Goal: Task Accomplishment & Management: Use online tool/utility

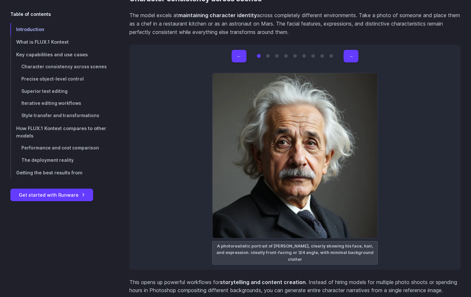
scroll to position [1875, 0]
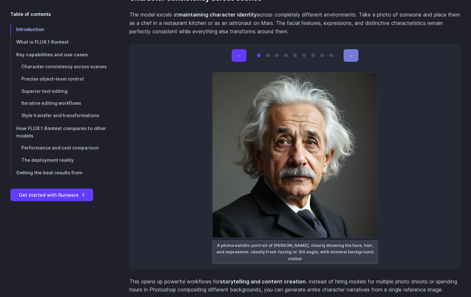
click at [354, 54] on button "→" at bounding box center [350, 55] width 15 height 13
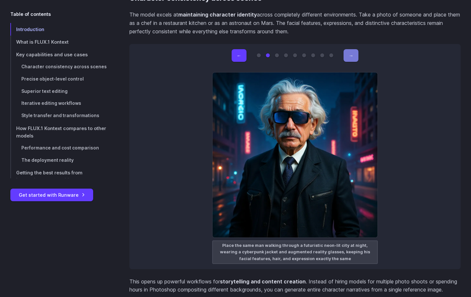
click at [354, 54] on button "→" at bounding box center [350, 55] width 15 height 13
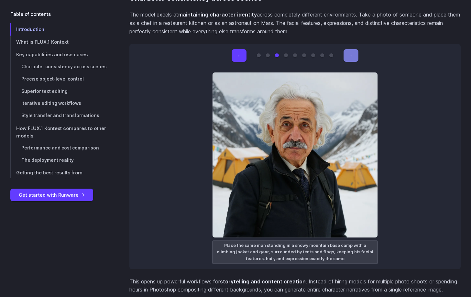
click at [354, 54] on button "→" at bounding box center [350, 55] width 15 height 13
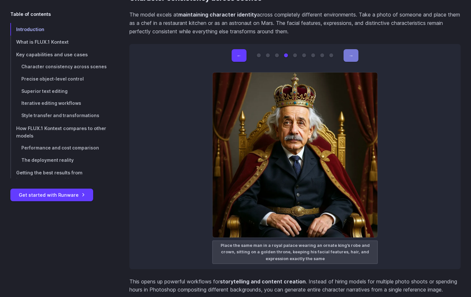
click at [354, 54] on button "→" at bounding box center [350, 55] width 15 height 13
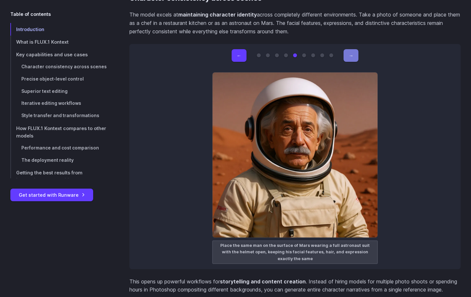
click at [354, 54] on button "→" at bounding box center [350, 55] width 15 height 13
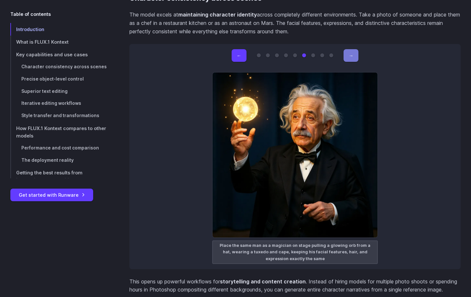
click at [354, 54] on button "→" at bounding box center [350, 55] width 15 height 13
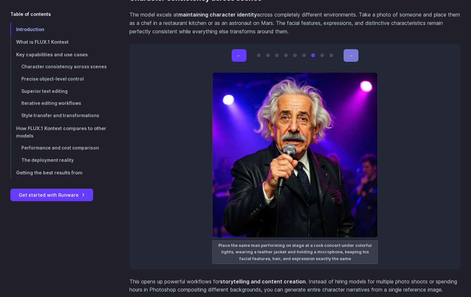
click at [354, 54] on button "→" at bounding box center [350, 55] width 15 height 13
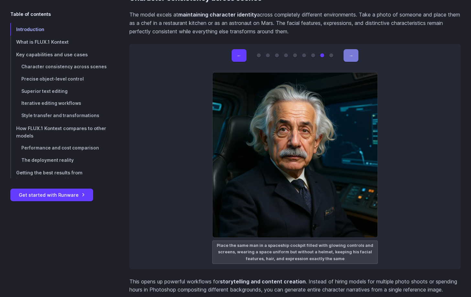
click at [354, 54] on button "→" at bounding box center [350, 55] width 15 height 13
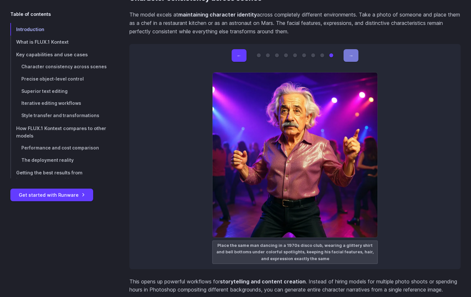
click at [354, 54] on button "→" at bounding box center [350, 55] width 15 height 13
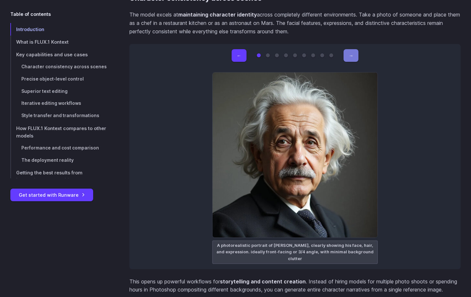
click at [354, 54] on button "→" at bounding box center [350, 55] width 15 height 13
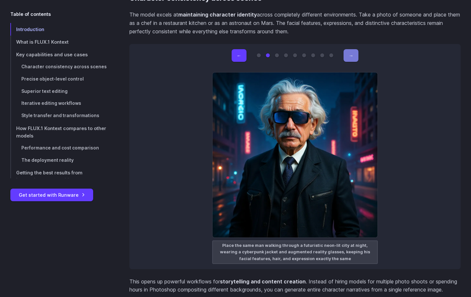
click at [354, 54] on button "→" at bounding box center [350, 55] width 15 height 13
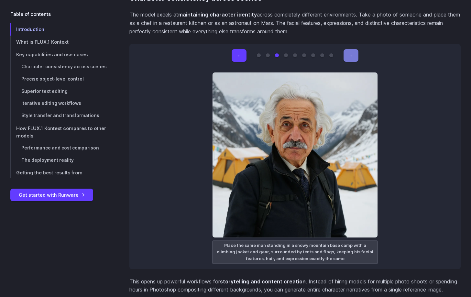
click at [354, 54] on button "→" at bounding box center [350, 55] width 15 height 13
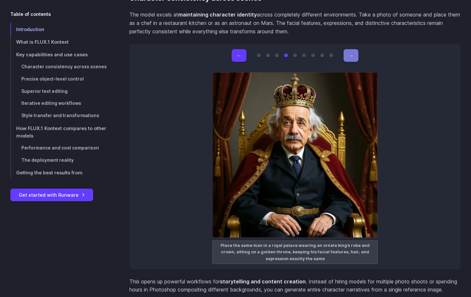
click at [354, 54] on button "→" at bounding box center [350, 55] width 15 height 13
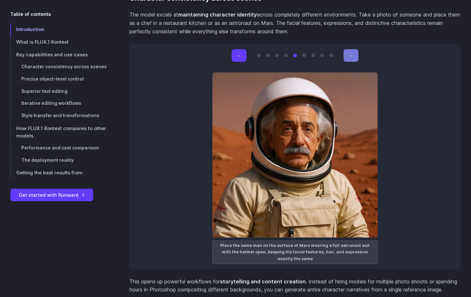
click at [354, 54] on button "→" at bounding box center [350, 55] width 15 height 13
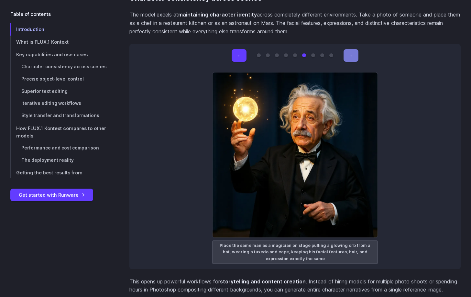
click at [354, 54] on button "→" at bounding box center [350, 55] width 15 height 13
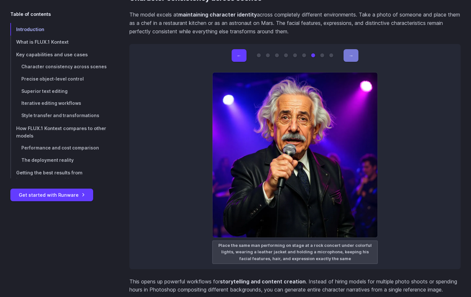
click at [354, 54] on button "→" at bounding box center [350, 55] width 15 height 13
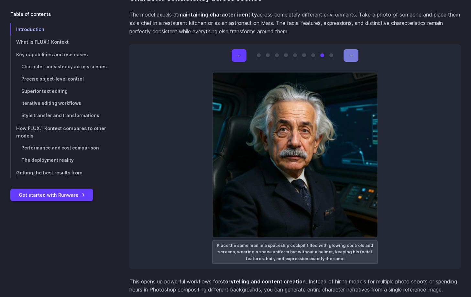
click at [354, 54] on button "→" at bounding box center [350, 55] width 15 height 13
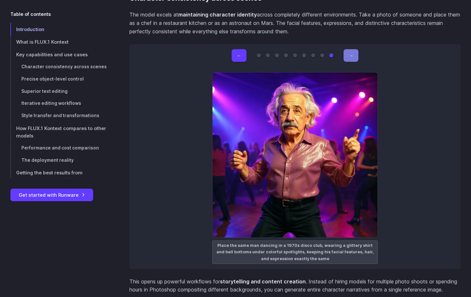
click at [354, 54] on button "→" at bounding box center [350, 55] width 15 height 13
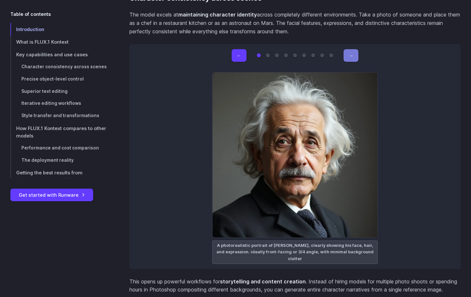
click at [354, 54] on button "→" at bounding box center [350, 55] width 15 height 13
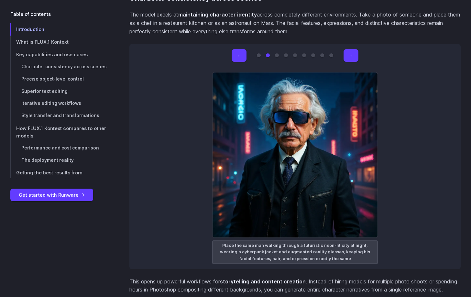
click at [216, 245] on figcaption "Place the same man walking through a futuristic neon-lit city at night, wearing…" at bounding box center [294, 252] width 165 height 24
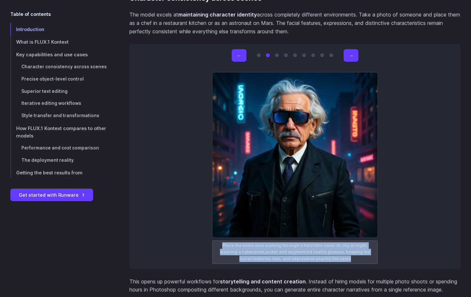
drag, startPoint x: 216, startPoint y: 244, endPoint x: 334, endPoint y: 261, distance: 118.6
click at [334, 261] on figcaption "Place the same man walking through a futuristic neon-lit city at night, wearing…" at bounding box center [294, 252] width 165 height 24
copy figcaption "Place the same man walking through a futuristic neon-lit city at night, wearing…"
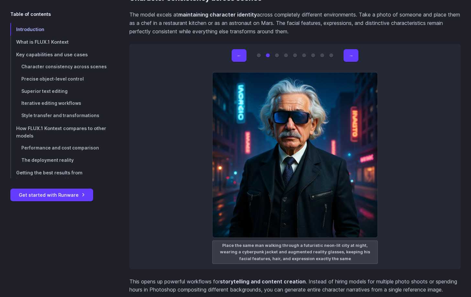
click at [422, 177] on div "← → A photorealistic portrait of [PERSON_NAME], clearly showing his face, hair,…" at bounding box center [294, 156] width 331 height 225
click at [351, 57] on button "→" at bounding box center [350, 55] width 15 height 13
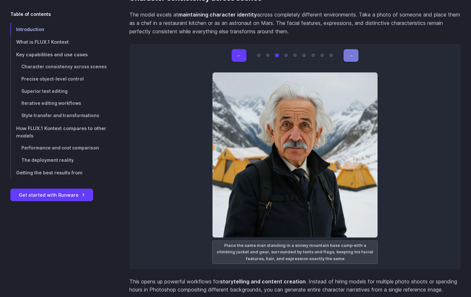
click at [351, 57] on button "→" at bounding box center [350, 55] width 15 height 13
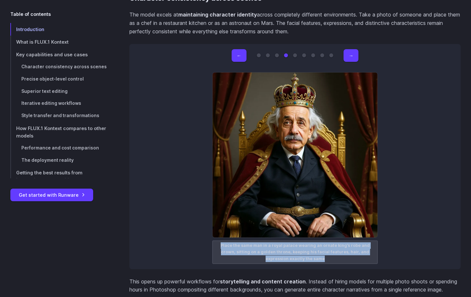
drag, startPoint x: 218, startPoint y: 245, endPoint x: 312, endPoint y: 264, distance: 95.9
click at [312, 264] on div "← → A photorealistic portrait of [PERSON_NAME], clearly showing his face, hair,…" at bounding box center [294, 156] width 331 height 225
copy figcaption "Place the same man in a royal palace wearing an ornate king’s robe and crown, s…"
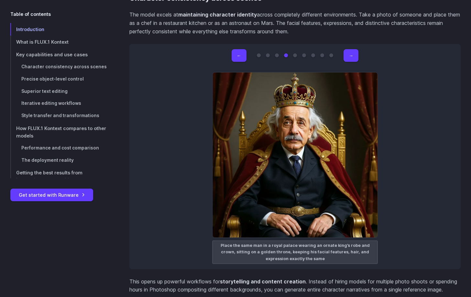
click at [439, 201] on div "← → A photorealistic portrait of [PERSON_NAME], clearly showing his face, hair,…" at bounding box center [294, 156] width 331 height 225
click at [345, 57] on button "→" at bounding box center [350, 55] width 15 height 13
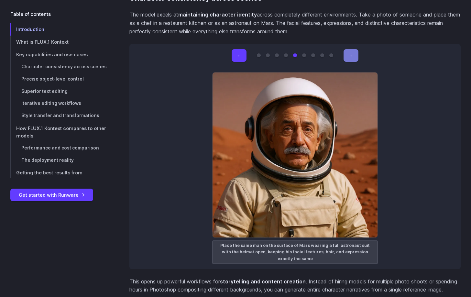
click at [347, 56] on button "→" at bounding box center [350, 55] width 15 height 13
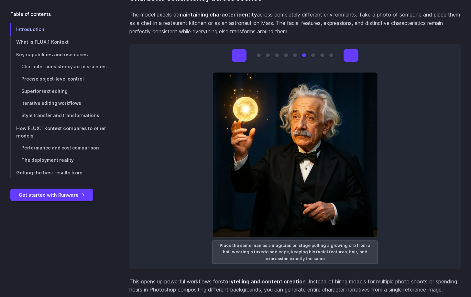
drag, startPoint x: 217, startPoint y: 244, endPoint x: 221, endPoint y: 245, distance: 4.3
click at [219, 244] on figcaption "Place the same man as a magician on stage pulling a glowing orb from a hat, wea…" at bounding box center [294, 252] width 165 height 24
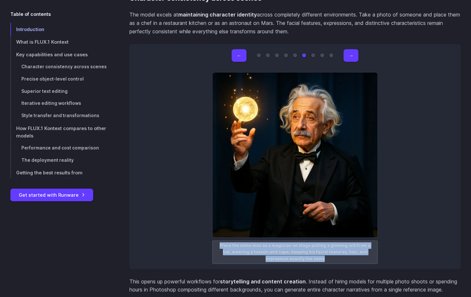
drag, startPoint x: 219, startPoint y: 245, endPoint x: 316, endPoint y: 261, distance: 98.3
click at [316, 261] on figcaption "Place the same man as a magician on stage pulling a glowing orb from a hat, wea…" at bounding box center [294, 252] width 165 height 24
copy figcaption "Place the same man as a magician on stage pulling a glowing orb from a hat, wea…"
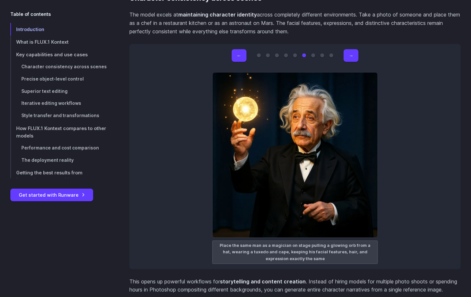
click at [418, 195] on div "← → A photorealistic portrait of [PERSON_NAME], clearly showing his face, hair,…" at bounding box center [294, 156] width 331 height 225
click at [435, 203] on div "← → A photorealistic portrait of [PERSON_NAME], clearly showing his face, hair,…" at bounding box center [294, 156] width 331 height 225
click at [348, 56] on button "→" at bounding box center [350, 55] width 15 height 13
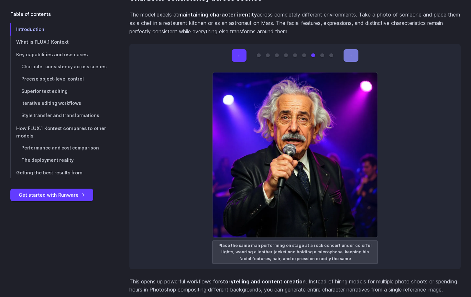
click at [348, 56] on button "→" at bounding box center [350, 55] width 15 height 13
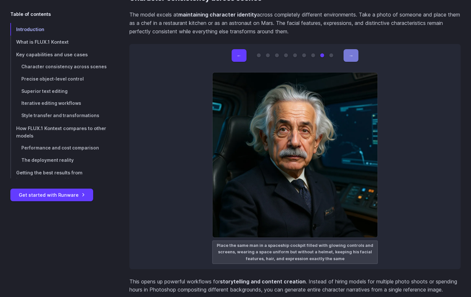
click at [348, 56] on button "→" at bounding box center [350, 55] width 15 height 13
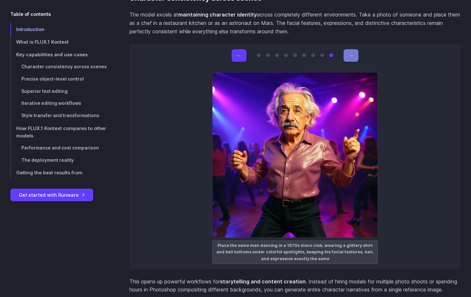
click at [348, 56] on button "→" at bounding box center [350, 55] width 15 height 13
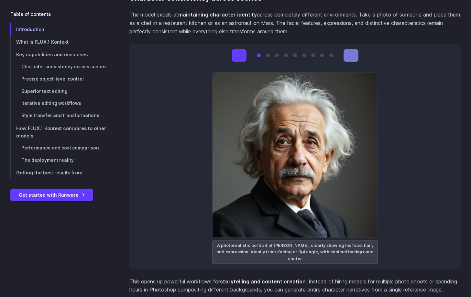
click at [348, 56] on button "→" at bounding box center [350, 55] width 15 height 13
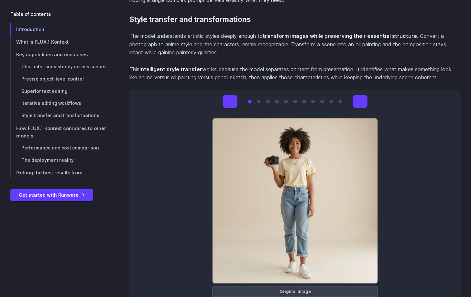
scroll to position [4202, 0]
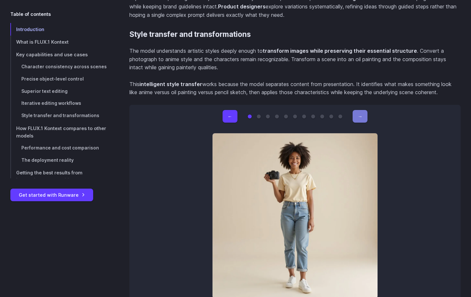
click at [366, 112] on button "→" at bounding box center [359, 116] width 15 height 13
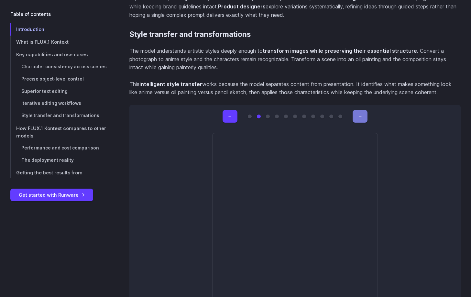
click at [363, 112] on button "→" at bounding box center [359, 116] width 15 height 13
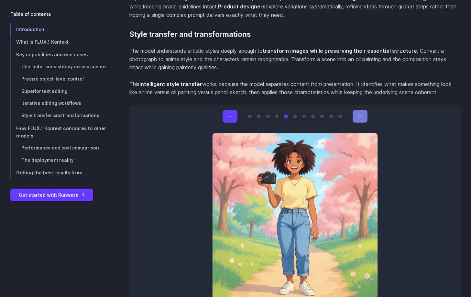
click at [363, 112] on button "→" at bounding box center [359, 116] width 15 height 13
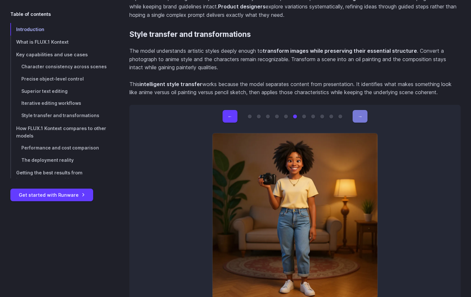
click at [363, 112] on button "→" at bounding box center [359, 116] width 15 height 13
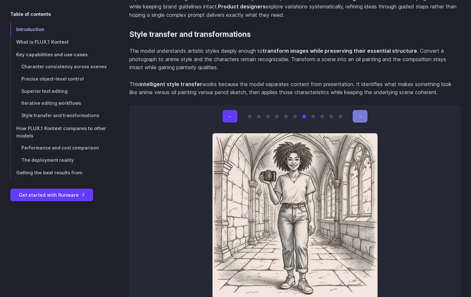
click at [363, 112] on button "→" at bounding box center [359, 116] width 15 height 13
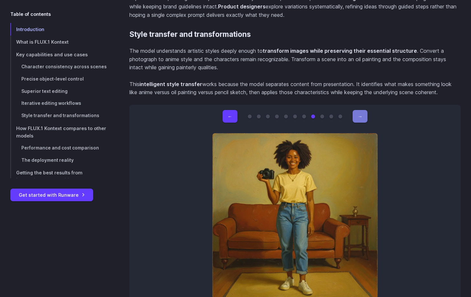
click at [363, 112] on button "→" at bounding box center [359, 116] width 15 height 13
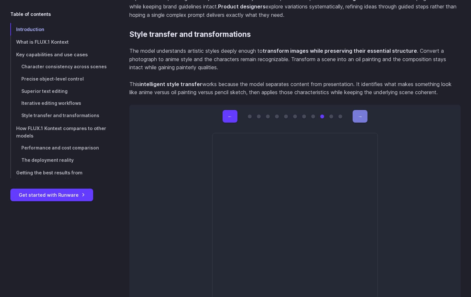
click at [363, 112] on button "→" at bounding box center [359, 116] width 15 height 13
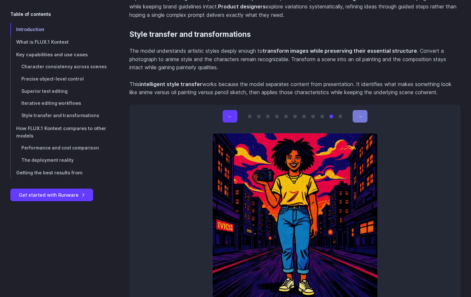
click at [363, 112] on button "→" at bounding box center [359, 116] width 15 height 13
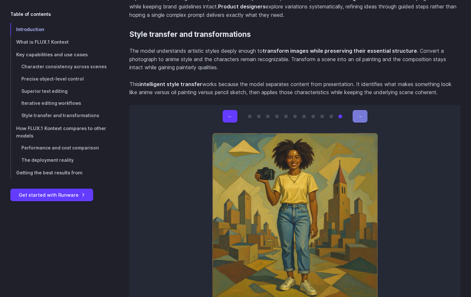
click at [363, 112] on button "→" at bounding box center [359, 116] width 15 height 13
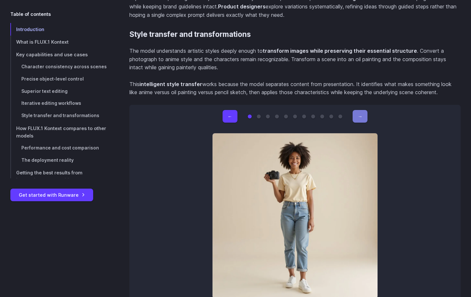
click at [363, 112] on button "→" at bounding box center [359, 116] width 15 height 13
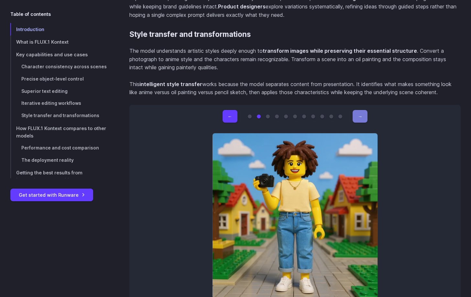
click at [363, 112] on button "→" at bounding box center [359, 116] width 15 height 13
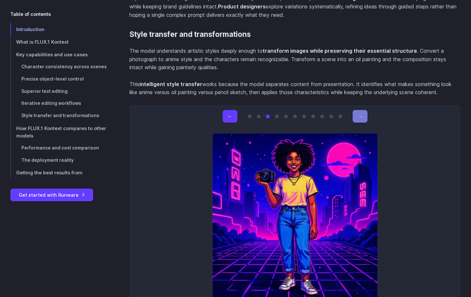
click at [363, 112] on button "→" at bounding box center [359, 116] width 15 height 13
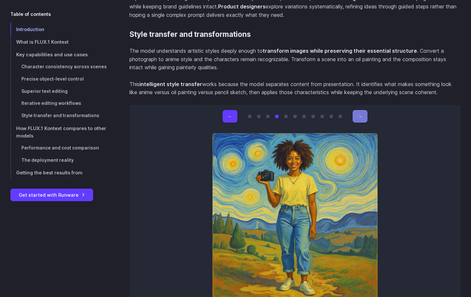
click at [363, 112] on button "→" at bounding box center [359, 116] width 15 height 13
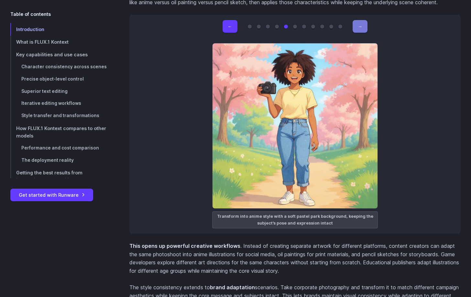
scroll to position [4299, 0]
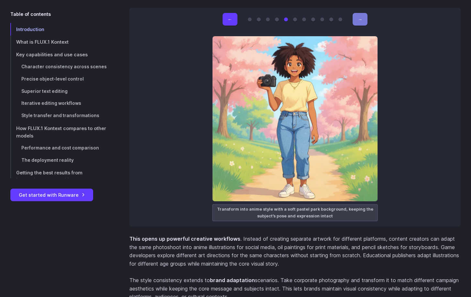
click at [359, 19] on button "→" at bounding box center [359, 19] width 15 height 13
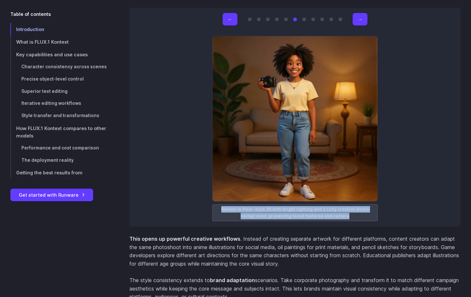
drag, startPoint x: 225, startPoint y: 208, endPoint x: 349, endPoint y: 220, distance: 124.9
click at [349, 220] on figcaption "Render in Pixar-style 3D with bright lighting and a cozy creative studio backgr…" at bounding box center [294, 212] width 165 height 17
copy figcaption "Render in Pixar-style 3D with bright lighting and a cozy creative studio backgr…"
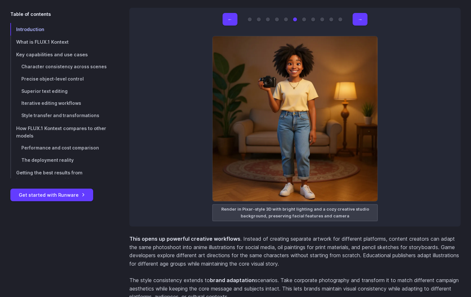
click at [441, 178] on div "← → Original image Rebuild the entire scene using colorful LEGO bricks, preserv…" at bounding box center [294, 117] width 331 height 218
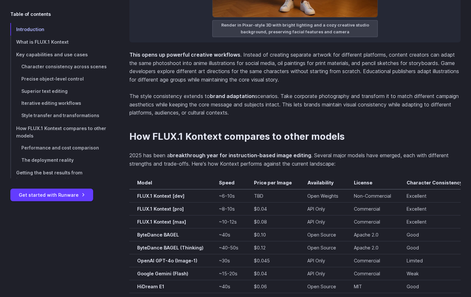
scroll to position [4525, 0]
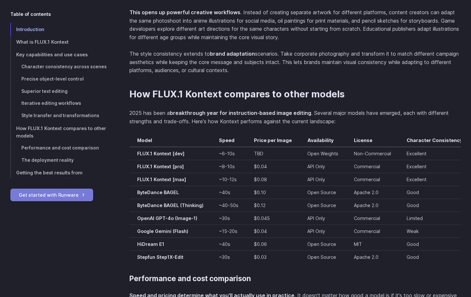
click at [58, 195] on link "Get started with Runware" at bounding box center [51, 194] width 83 height 13
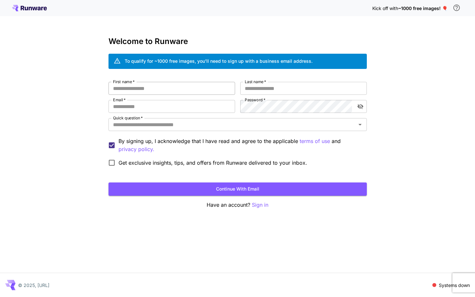
click at [144, 88] on input "First name   *" at bounding box center [172, 88] width 127 height 13
type input "*******"
click at [147, 105] on input "Email   *" at bounding box center [172, 106] width 127 height 13
type input "**********"
click at [270, 82] on input "Last name   *" at bounding box center [303, 88] width 127 height 13
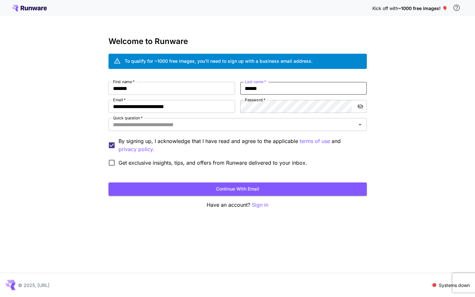
type input "******"
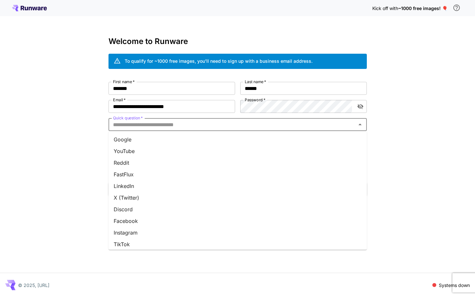
click at [208, 126] on input "Quick question   *" at bounding box center [233, 124] width 244 height 9
click at [192, 149] on li "YouTube" at bounding box center [238, 151] width 259 height 12
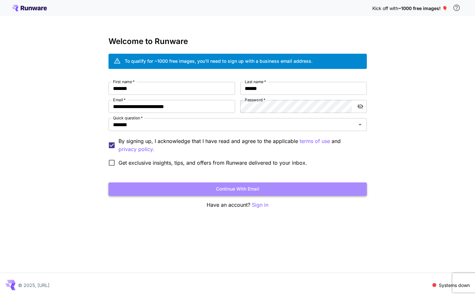
click at [243, 188] on button "Continue with email" at bounding box center [238, 188] width 259 height 13
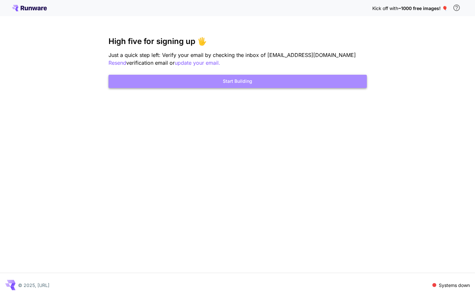
click at [245, 83] on button "Start Building" at bounding box center [238, 81] width 259 height 13
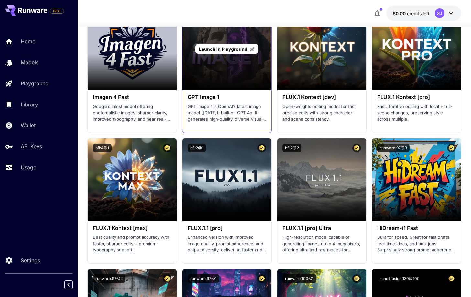
scroll to position [1357, 0]
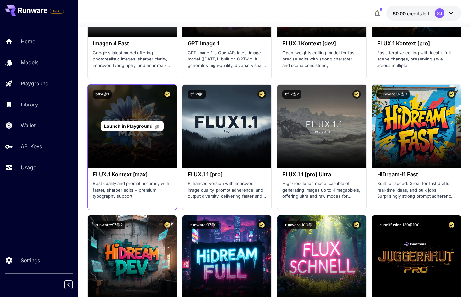
click at [161, 144] on div "Launch in Playground" at bounding box center [132, 126] width 89 height 83
click at [143, 127] on span "Launch in Playground" at bounding box center [128, 125] width 48 height 5
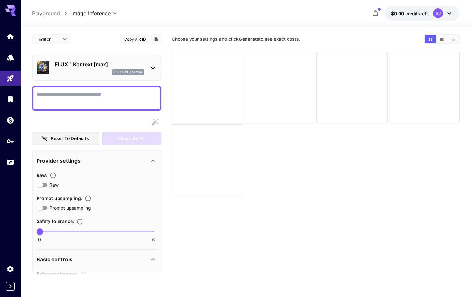
click at [52, 12] on p "Playground" at bounding box center [46, 13] width 28 height 8
click at [10, 204] on div at bounding box center [10, 148] width 21 height 297
click at [9, 37] on icon "Home" at bounding box center [11, 34] width 6 height 5
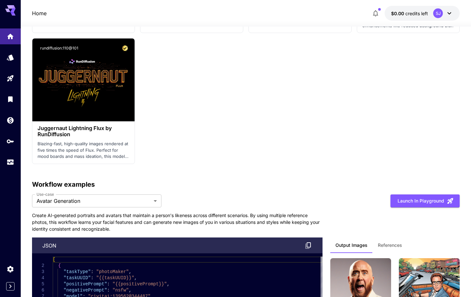
scroll to position [1681, 0]
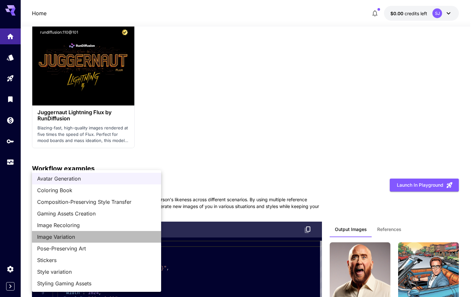
click at [100, 239] on span "Image Variation" at bounding box center [96, 237] width 119 height 8
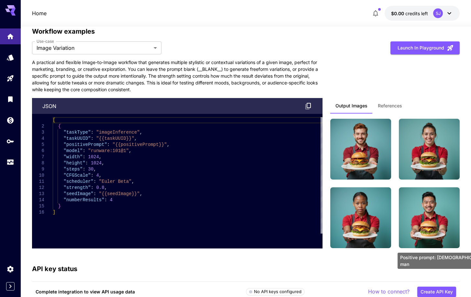
scroll to position [1875, 0]
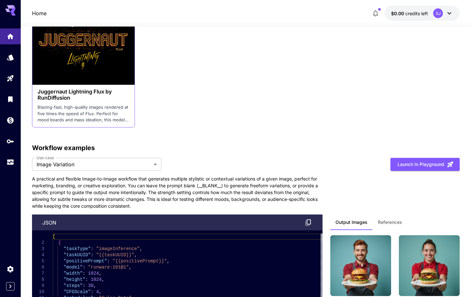
scroll to position [1687, 0]
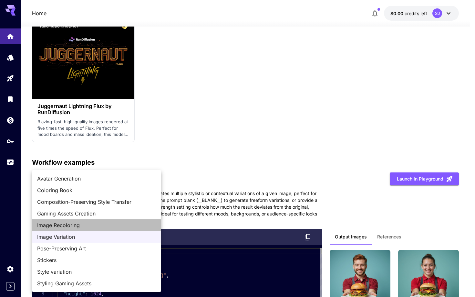
click at [101, 222] on span "Image Recoloring" at bounding box center [96, 225] width 119 height 8
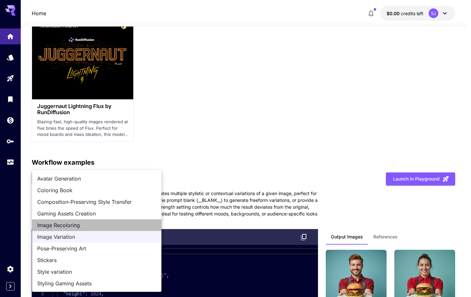
type input "**********"
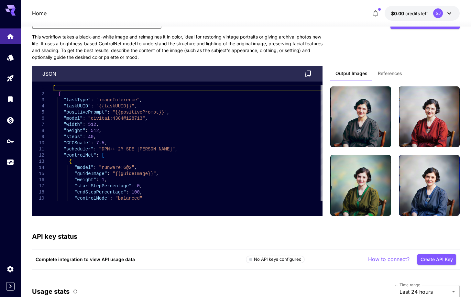
scroll to position [1848, 0]
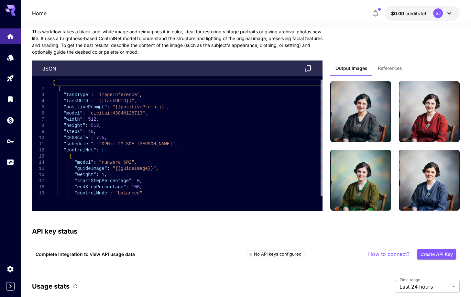
click at [356, 43] on div "**********" at bounding box center [245, 103] width 427 height 215
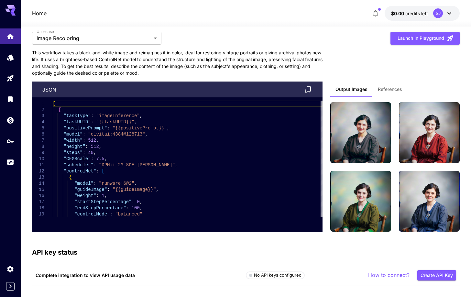
scroll to position [1816, 0]
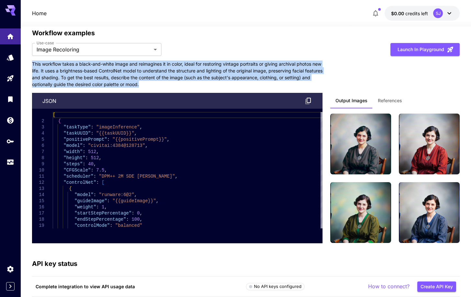
drag, startPoint x: 32, startPoint y: 64, endPoint x: 151, endPoint y: 87, distance: 120.6
click at [151, 87] on p "This workflow takes a black-and-white image and reimagines it in color, ideal f…" at bounding box center [177, 73] width 291 height 27
copy p "This workflow takes a black-and-white image and reimagines it in color, ideal f…"
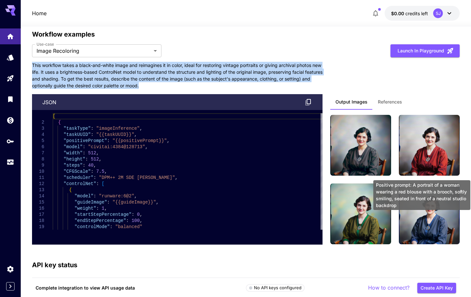
scroll to position [1809, 0]
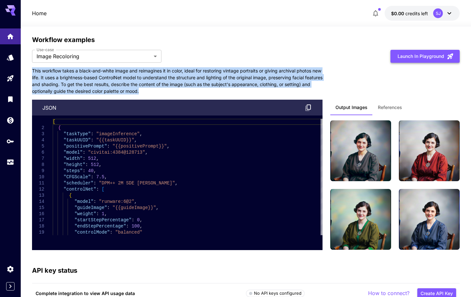
click at [417, 60] on button "Launch in Playground" at bounding box center [424, 56] width 69 height 13
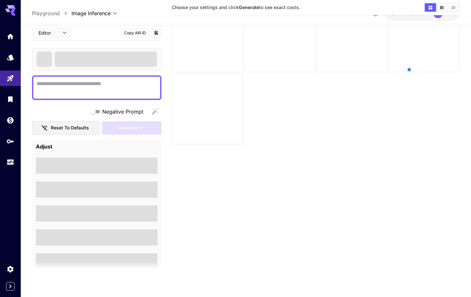
scroll to position [51, 0]
type textarea "**********"
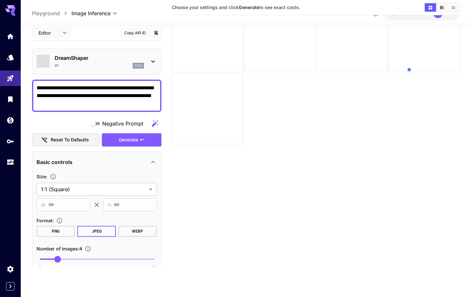
type input "**********"
type input "***"
click at [147, 186] on body "**********" at bounding box center [235, 123] width 471 height 348
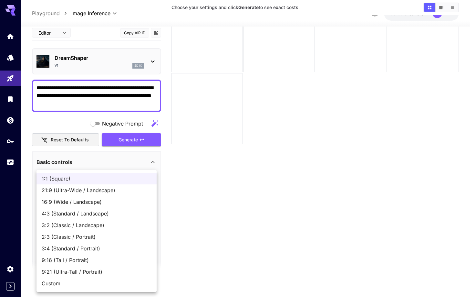
click at [126, 211] on span "4:3 (Standard / Landscape)" at bounding box center [97, 213] width 110 height 8
type input "**********"
type input "***"
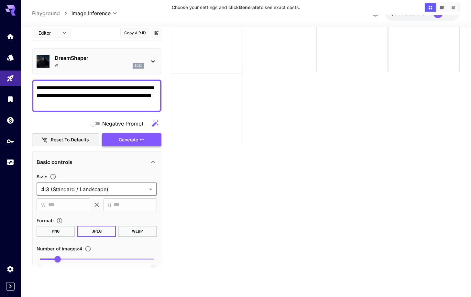
click at [133, 138] on span "Generate" at bounding box center [128, 139] width 19 height 8
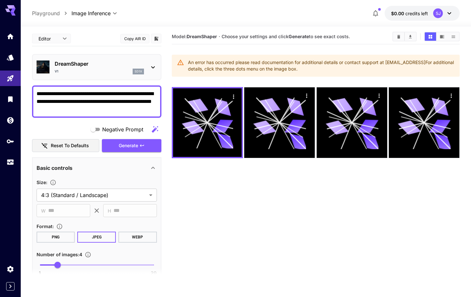
scroll to position [0, 0]
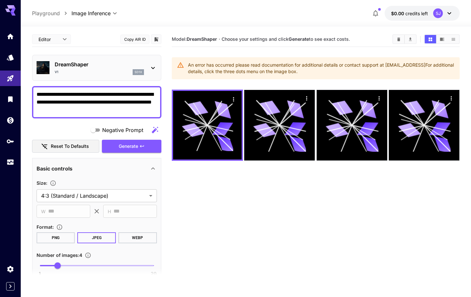
click at [85, 69] on div "DreamShaper v1 sd1x" at bounding box center [99, 67] width 89 height 15
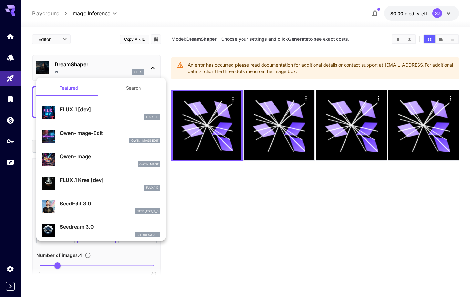
click at [93, 67] on div at bounding box center [237, 148] width 475 height 297
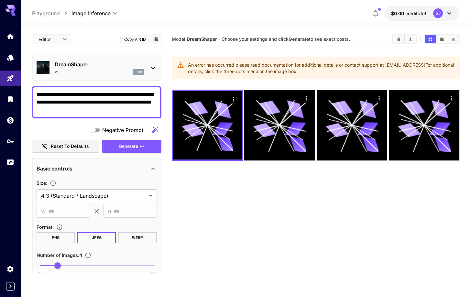
click at [346, 197] on section "Model: DreamShaper · Choose your settings and click Generate to see exact costs…" at bounding box center [316, 180] width 288 height 297
click at [453, 39] on icon "Show images in list view" at bounding box center [453, 39] width 4 height 3
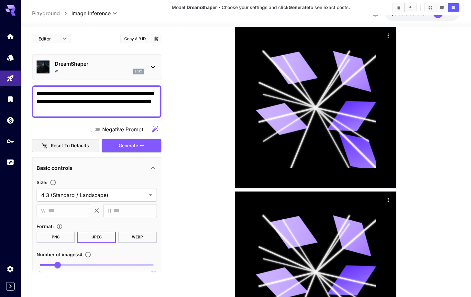
scroll to position [226, 0]
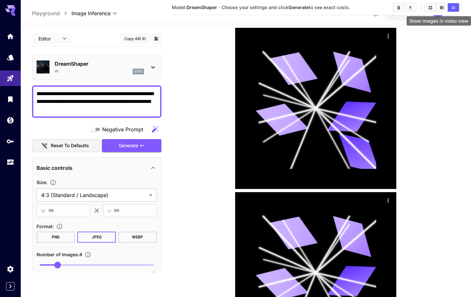
click at [443, 8] on icon "Show images in video view" at bounding box center [442, 7] width 4 height 3
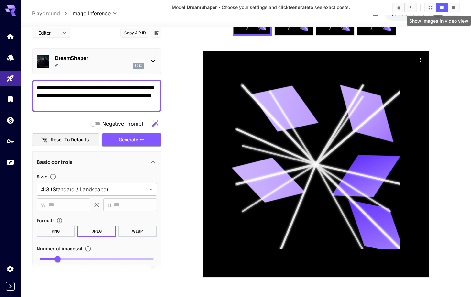
scroll to position [93, 0]
click at [431, 6] on icon "Show images in grid view" at bounding box center [430, 7] width 4 height 4
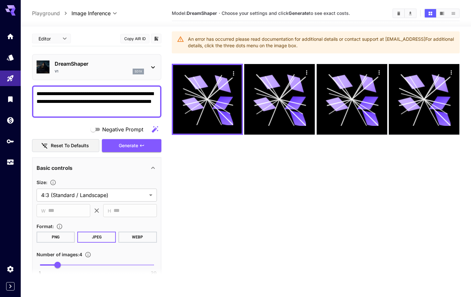
scroll to position [0, 0]
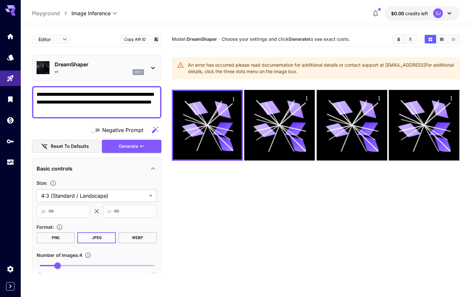
click at [433, 12] on div "SJ" at bounding box center [438, 13] width 10 height 10
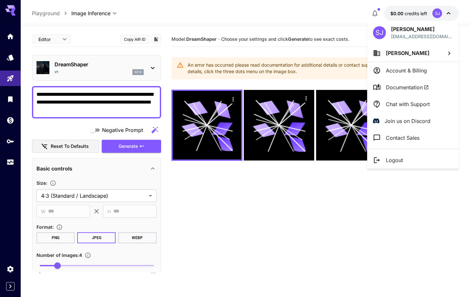
click at [88, 37] on div at bounding box center [237, 148] width 475 height 297
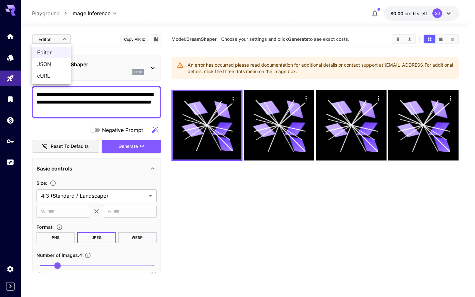
click at [58, 40] on body "**********" at bounding box center [237, 174] width 475 height 348
click at [58, 40] on div at bounding box center [237, 148] width 475 height 297
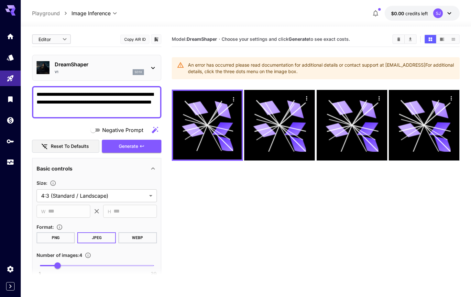
click at [199, 197] on section "Model: DreamShaper · Choose your settings and click Generate to see exact costs…" at bounding box center [316, 180] width 288 height 297
